Goal: Information Seeking & Learning: Learn about a topic

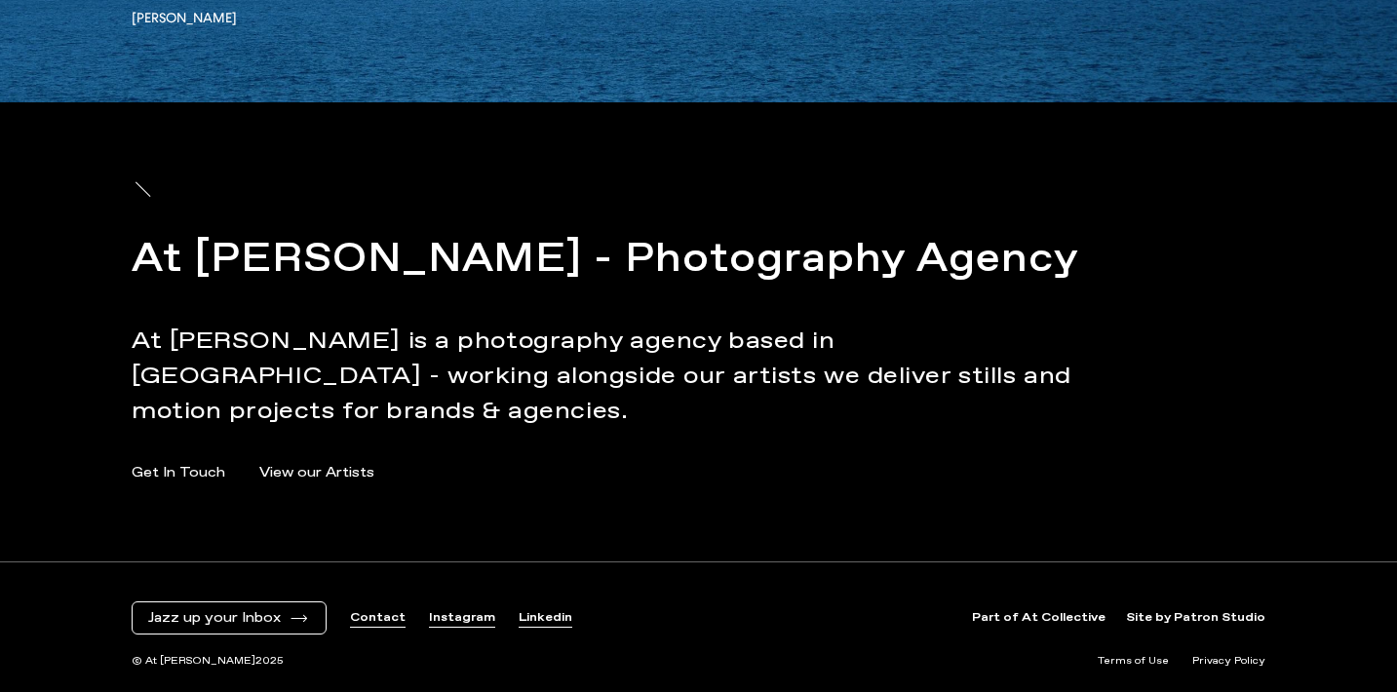
scroll to position [6472, 0]
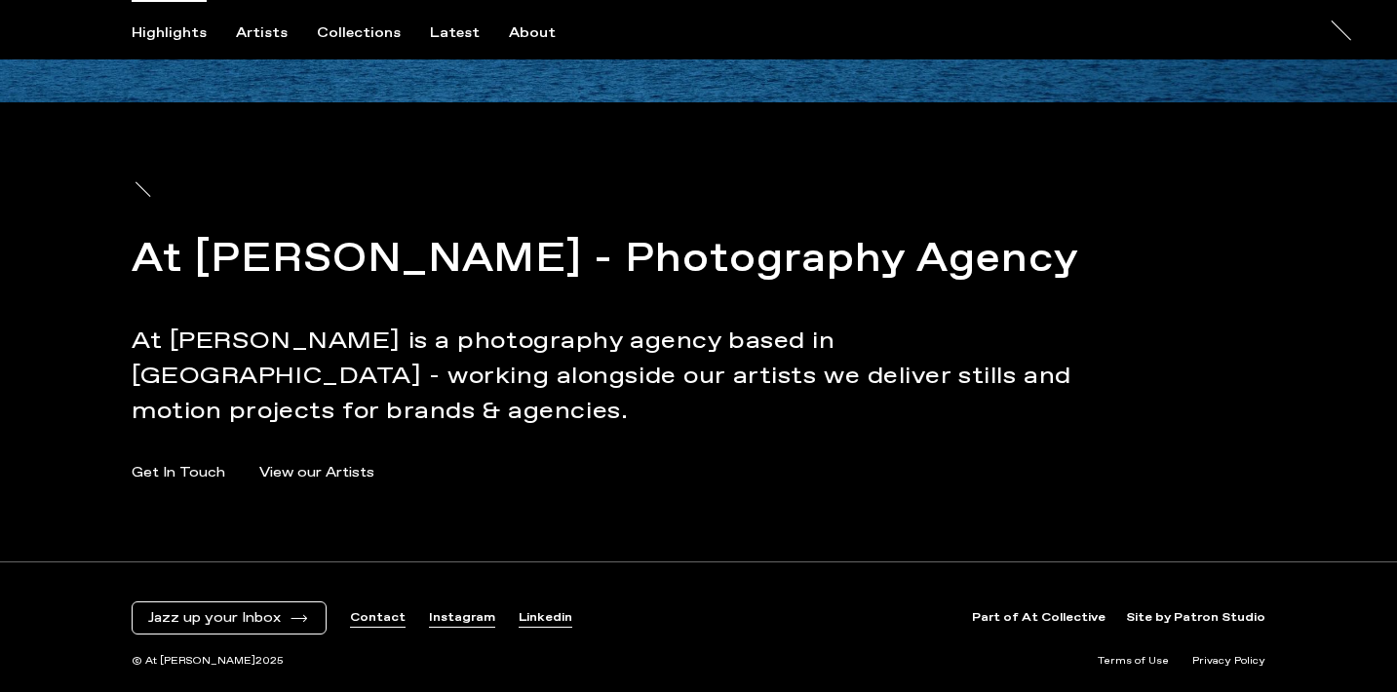
click at [1080, 618] on link "Part of At Collective" at bounding box center [1039, 618] width 134 height 17
click at [455, 24] on div "Latest" at bounding box center [455, 33] width 50 height 18
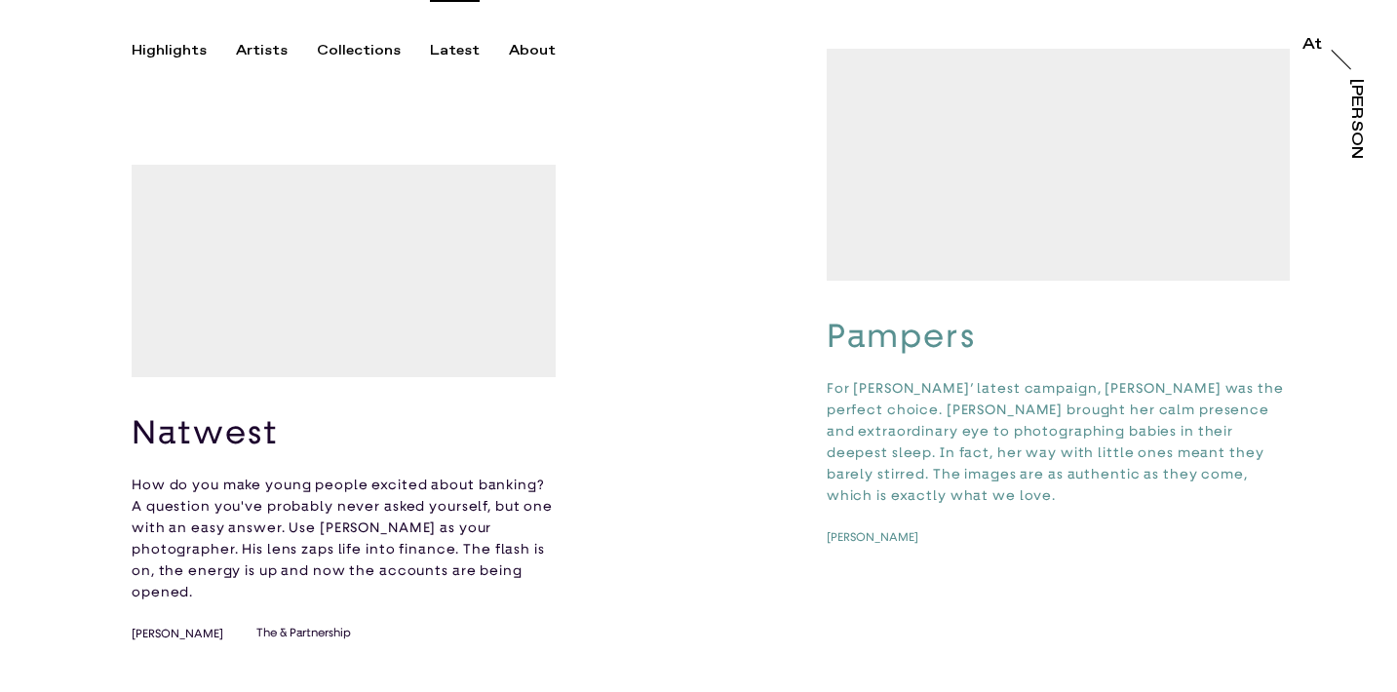
scroll to position [143, 0]
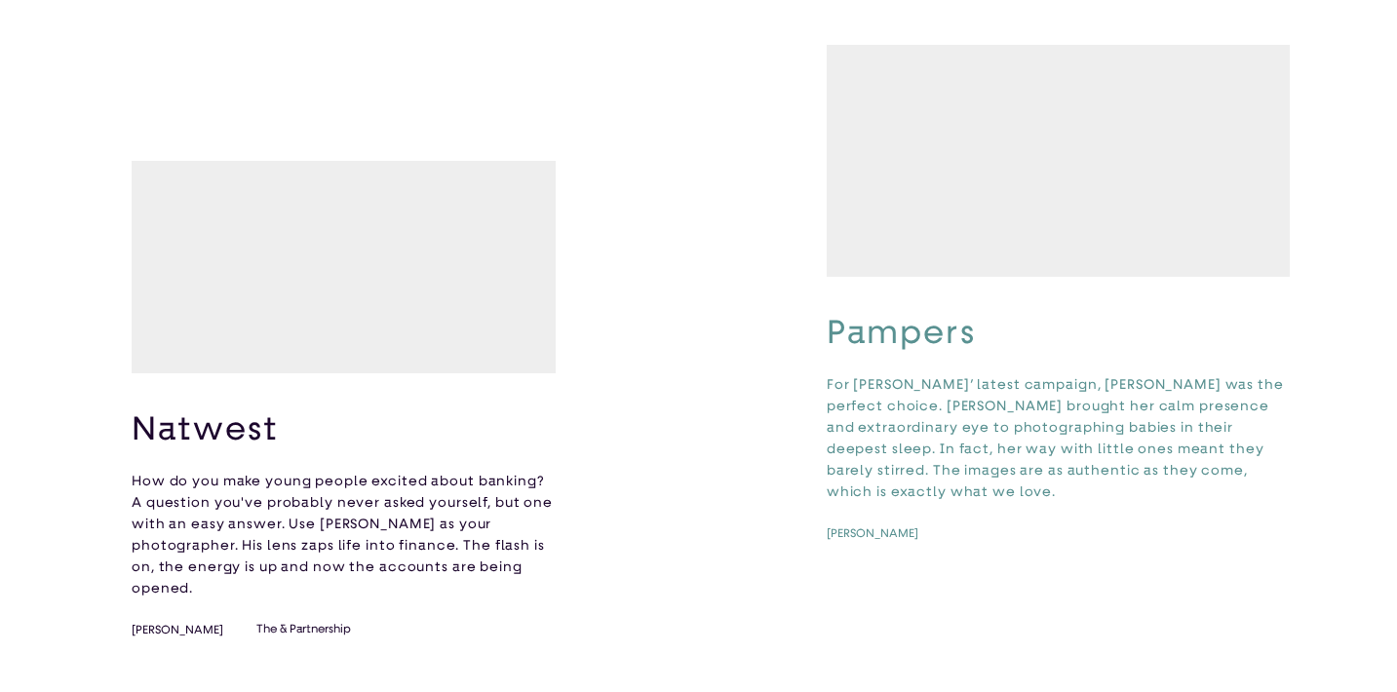
click at [400, 321] on video "button" at bounding box center [344, 267] width 424 height 212
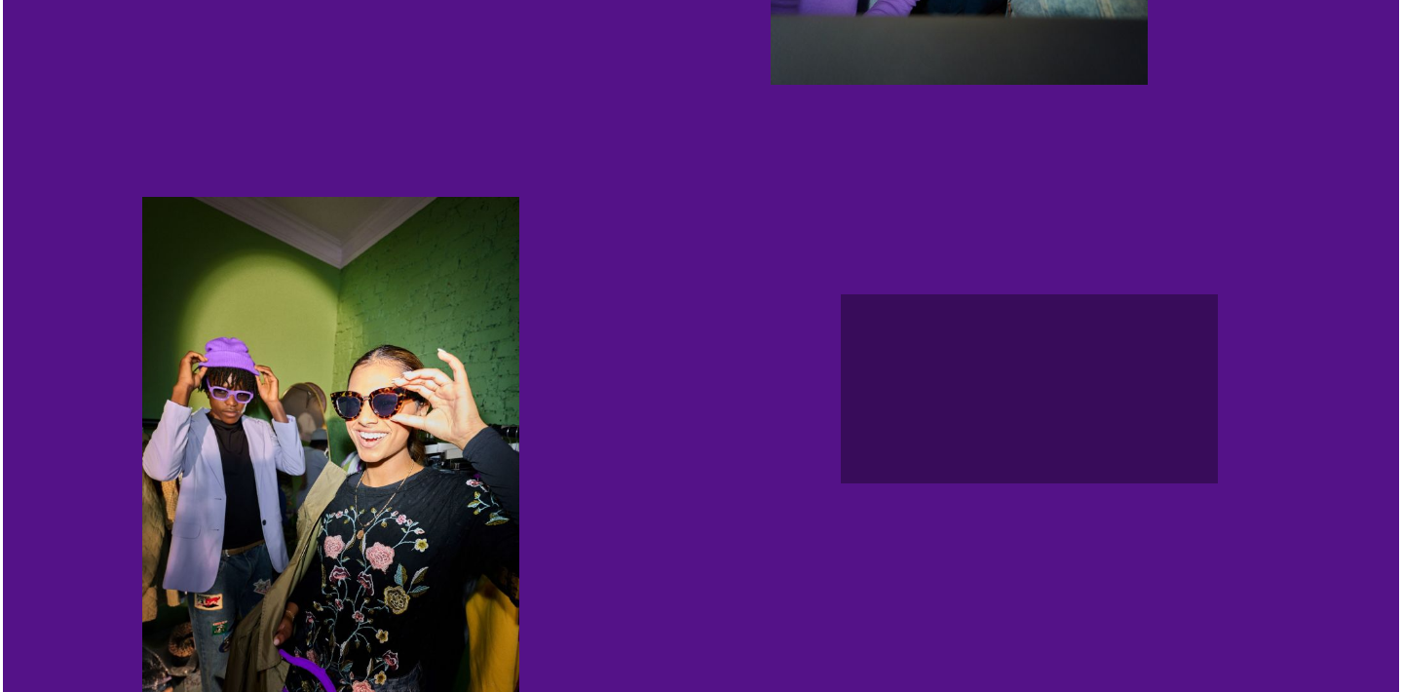
scroll to position [2232, 0]
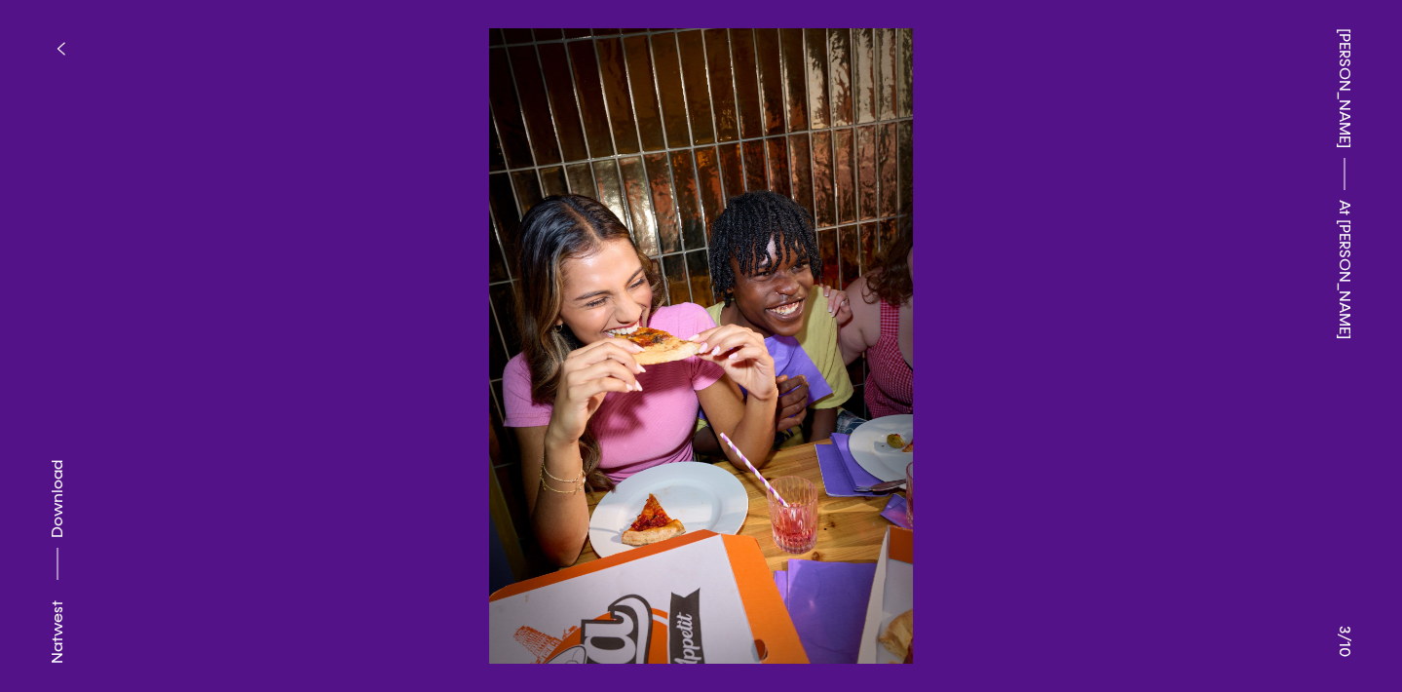
click at [72, 56] on button "button" at bounding box center [60, 48] width 43 height 43
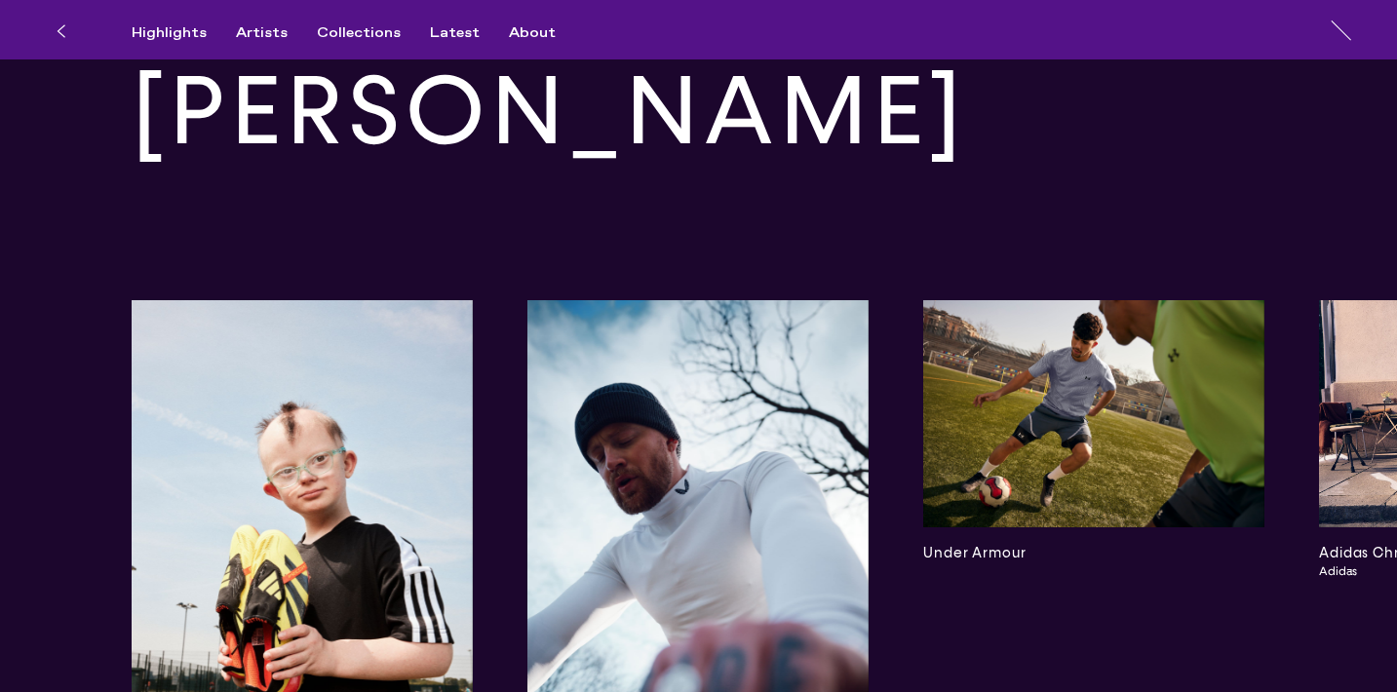
scroll to position [5675, 0]
drag, startPoint x: 513, startPoint y: 396, endPoint x: 359, endPoint y: 384, distance: 154.4
copy p "Kat Nowotony"
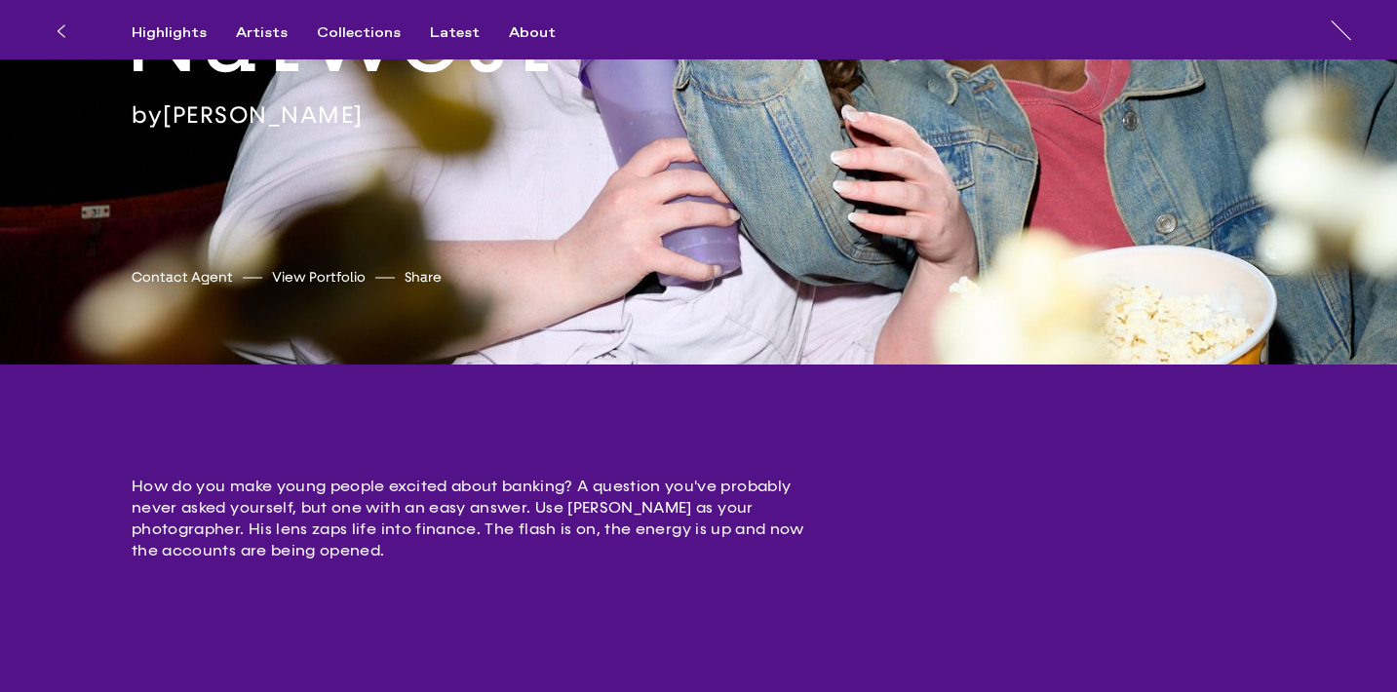
scroll to position [0, 0]
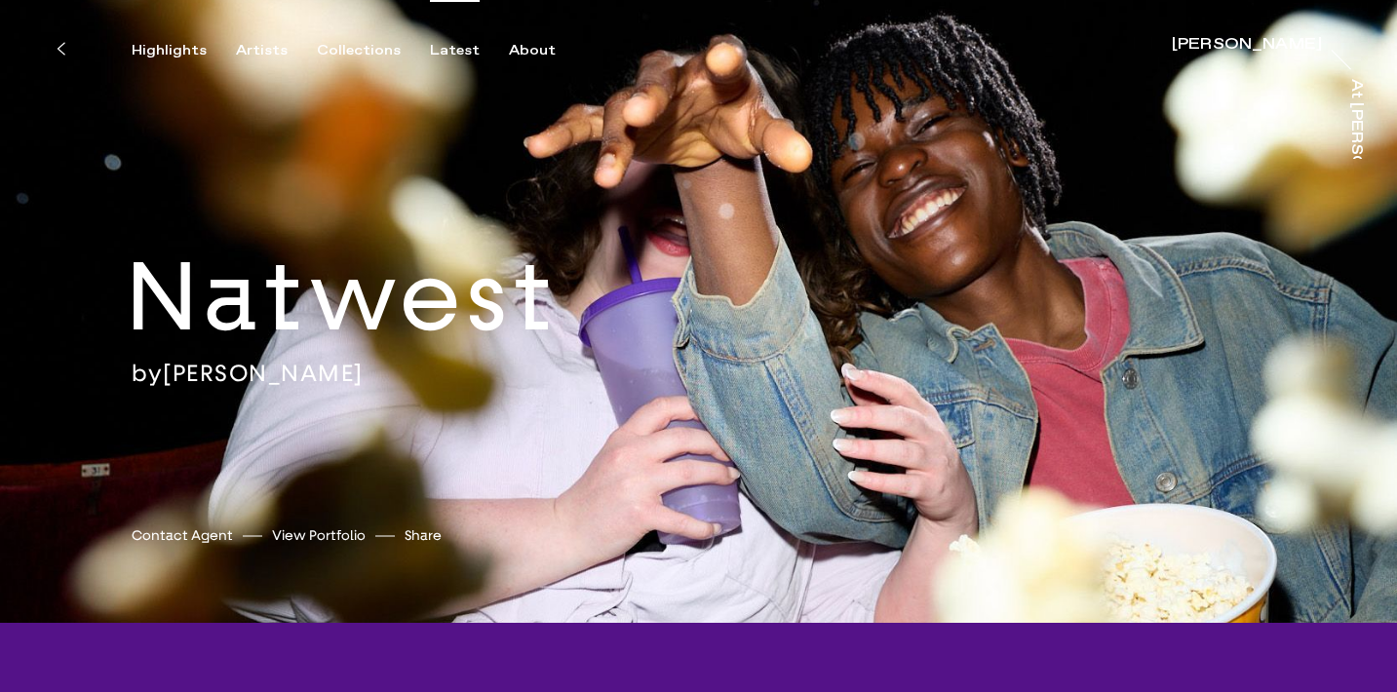
click at [438, 56] on div "Latest" at bounding box center [455, 51] width 50 height 18
